Goal: Find specific page/section: Find specific page/section

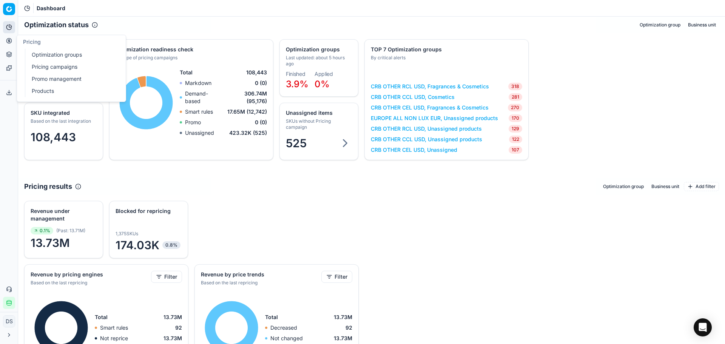
click at [14, 43] on button "Pricing" at bounding box center [9, 41] width 12 height 12
click at [52, 92] on link "Products" at bounding box center [73, 91] width 88 height 11
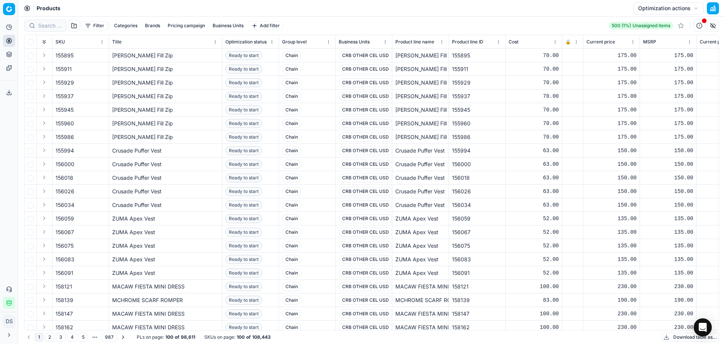
click at [148, 27] on button "Brands" at bounding box center [152, 25] width 21 height 9
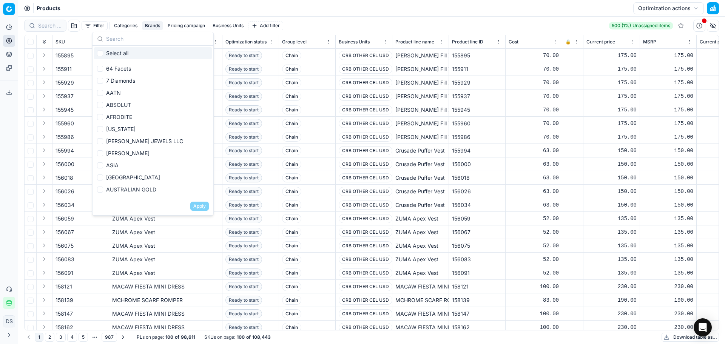
click at [135, 25] on button "Categories" at bounding box center [125, 25] width 29 height 9
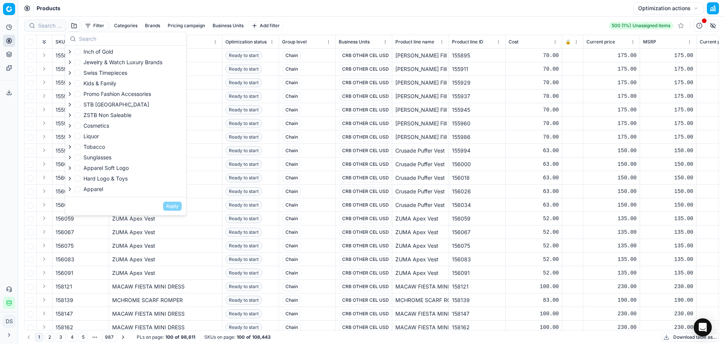
click at [204, 26] on button "Pricing campaign" at bounding box center [186, 25] width 43 height 9
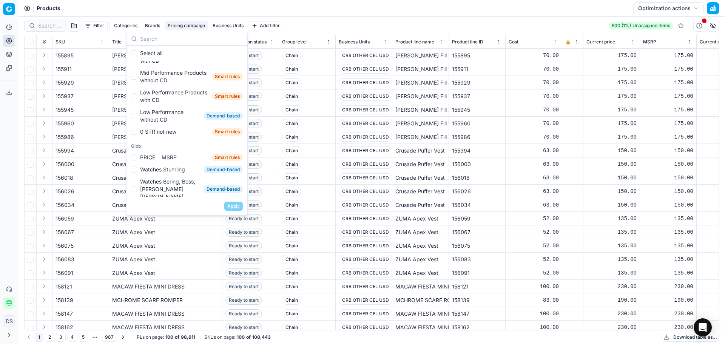
scroll to position [47, 0]
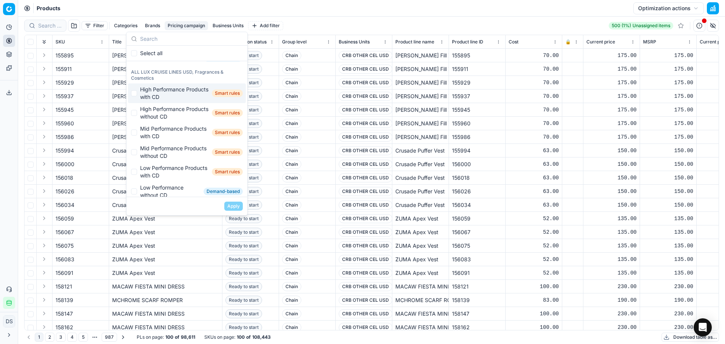
click at [12, 11] on html "Pricing platform Analytics Pricing Product portfolio Templates Export service 3…" at bounding box center [362, 172] width 725 height 344
